Goal: Information Seeking & Learning: Learn about a topic

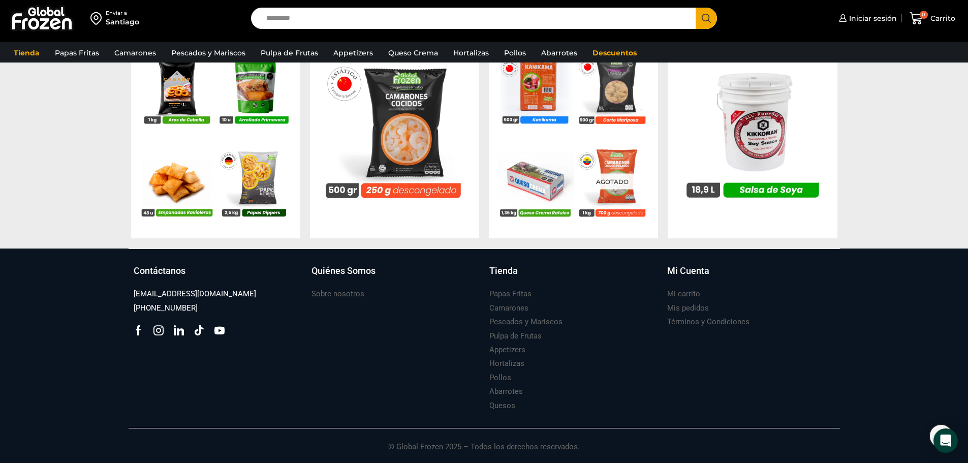
scroll to position [1033, 0]
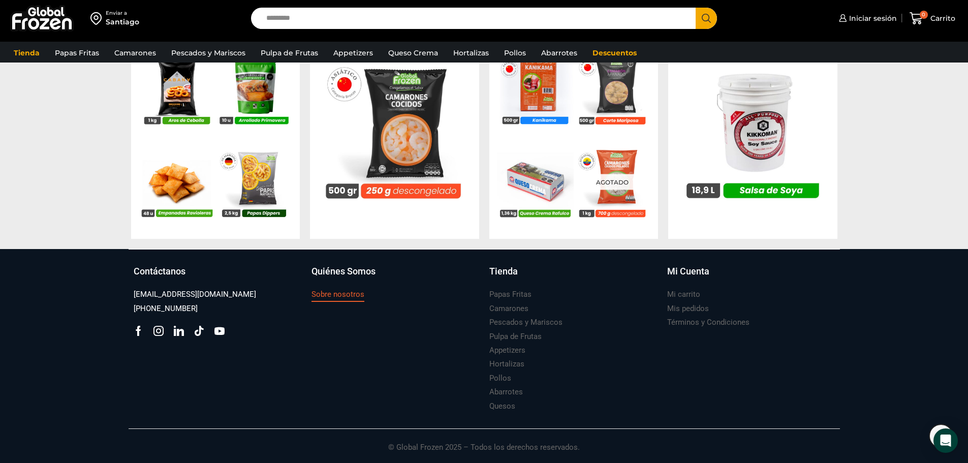
click at [326, 295] on h3 "Sobre nosotros" at bounding box center [337, 294] width 53 height 11
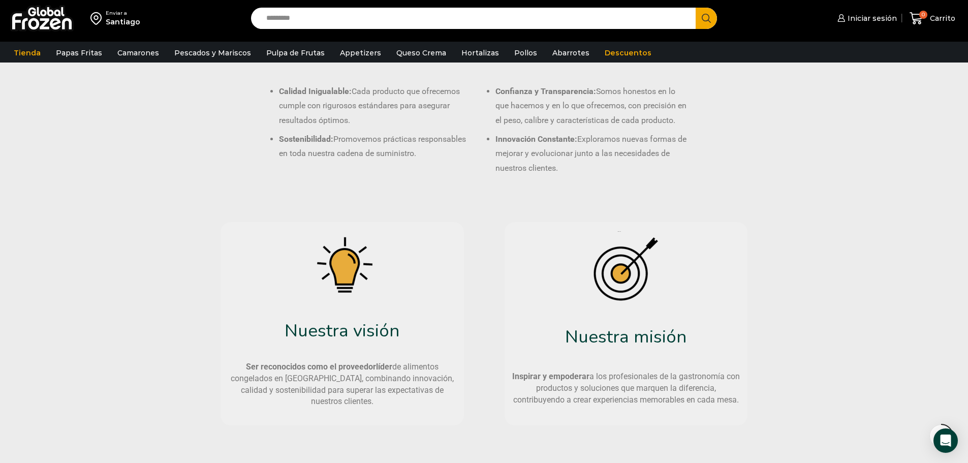
scroll to position [585, 0]
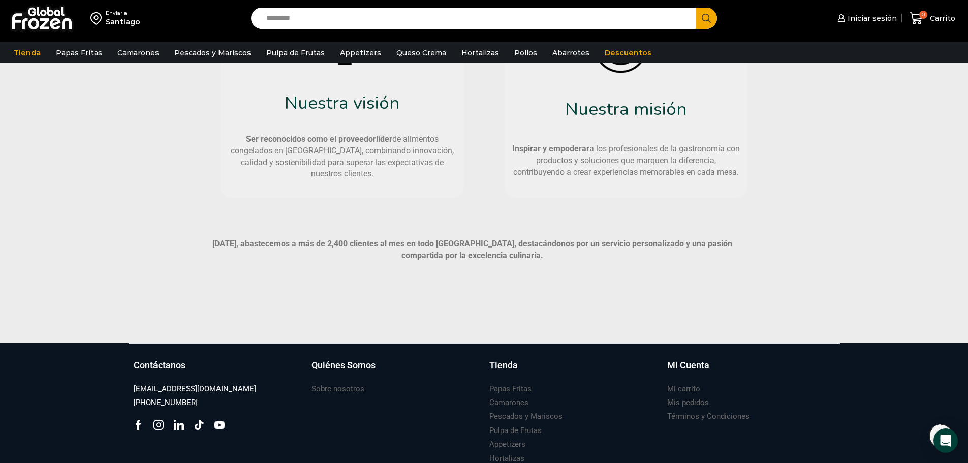
click at [148, 192] on div "Nuestra visión Ser reconocidos como el proveedor líder de alimentos congelados …" at bounding box center [484, 95] width 711 height 213
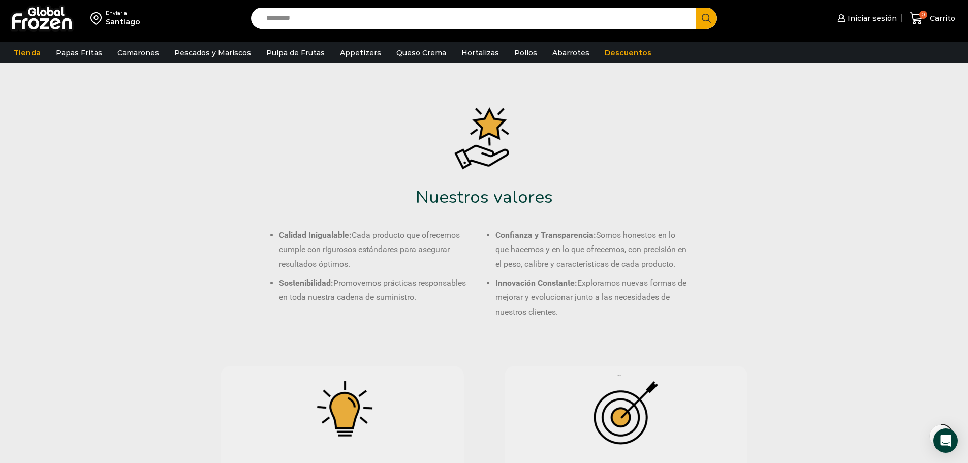
scroll to position [214, 0]
click at [118, 19] on div "Santiago" at bounding box center [123, 22] width 35 height 10
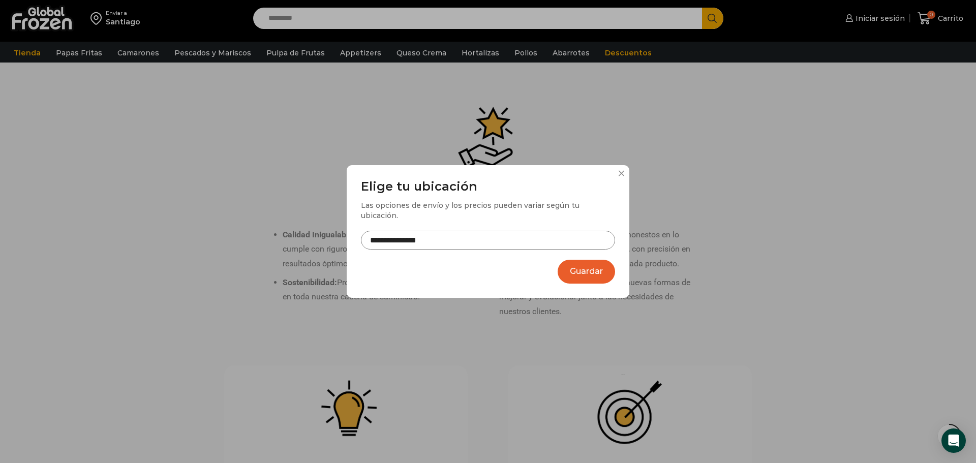
click at [622, 176] on button at bounding box center [621, 173] width 6 height 6
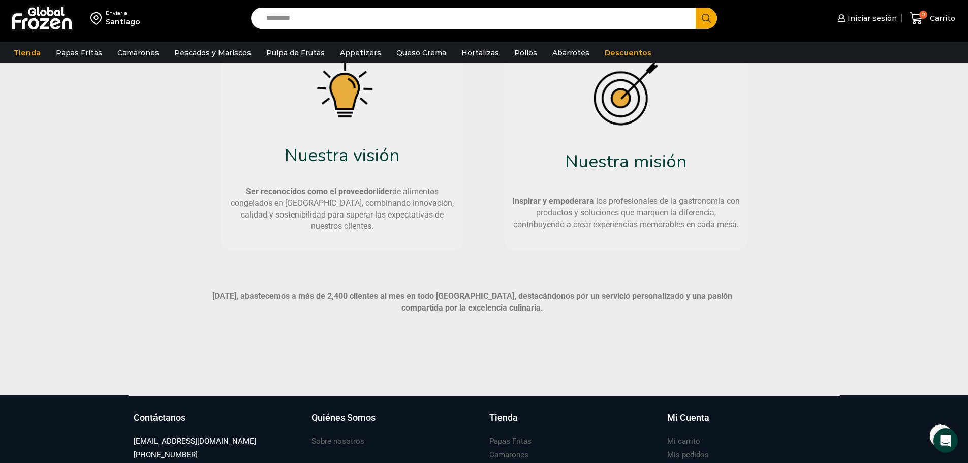
scroll to position [680, 0]
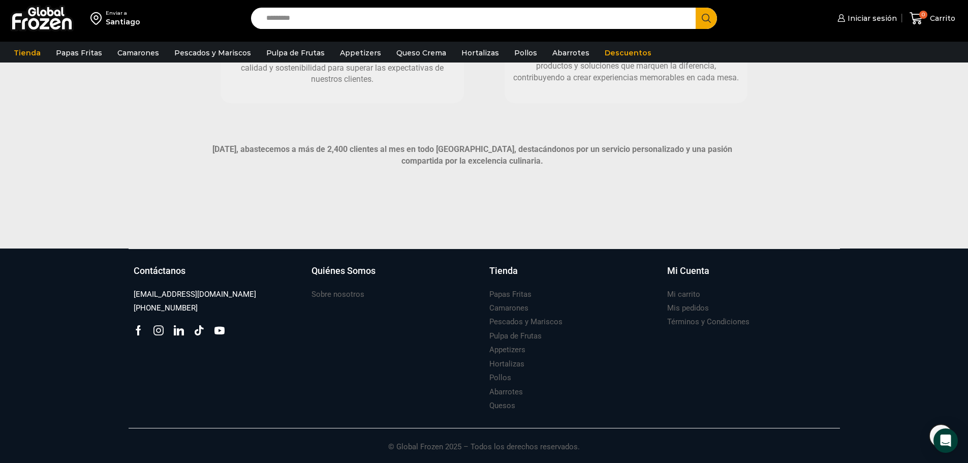
click at [160, 331] on icon at bounding box center [158, 330] width 10 height 10
